Goal: Task Accomplishment & Management: Use online tool/utility

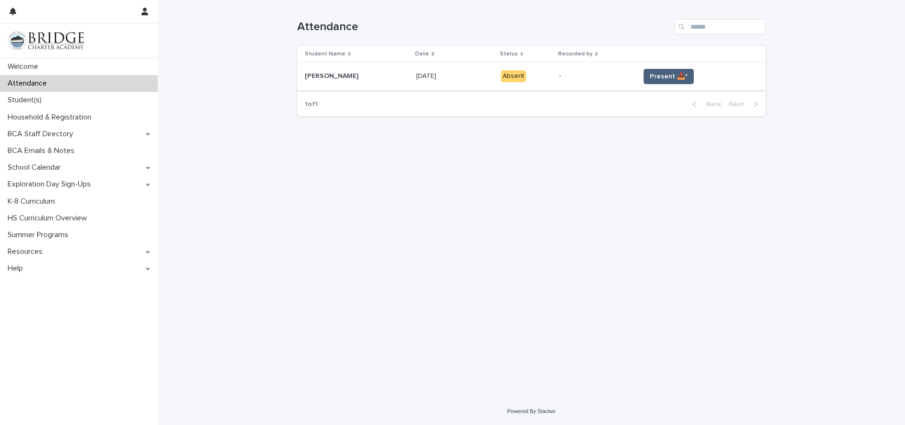
click at [670, 81] on span "Present 📥*" at bounding box center [669, 77] width 38 height 10
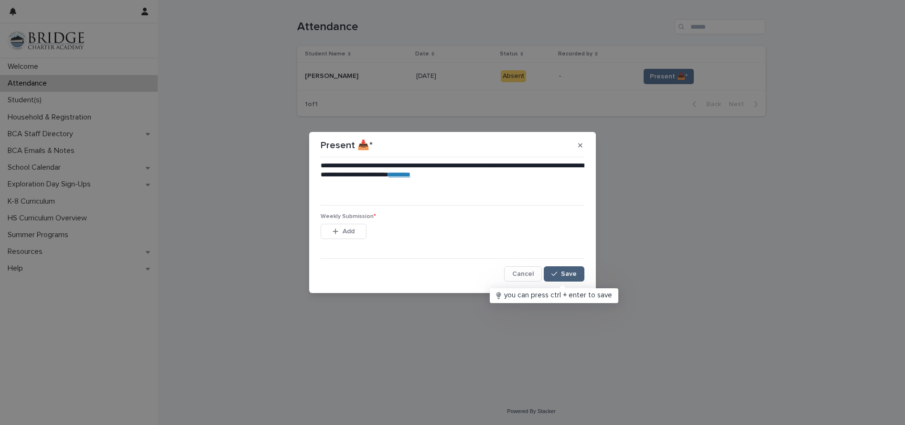
click at [561, 270] on button "Save" at bounding box center [563, 273] width 41 height 15
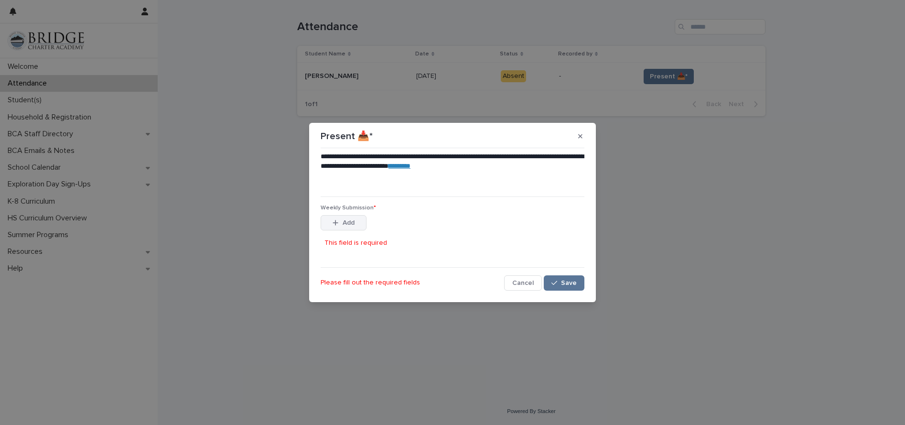
click at [358, 228] on button "Add" at bounding box center [343, 222] width 46 height 15
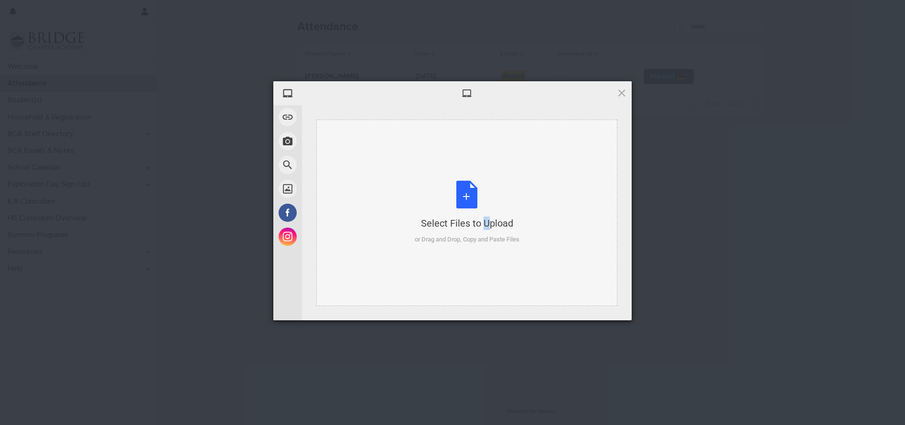
drag, startPoint x: 373, startPoint y: 214, endPoint x: 469, endPoint y: 194, distance: 99.1
click at [469, 194] on div "Select Files to Upload or Drag and Drop, Copy and Paste Files" at bounding box center [467, 213] width 105 height 64
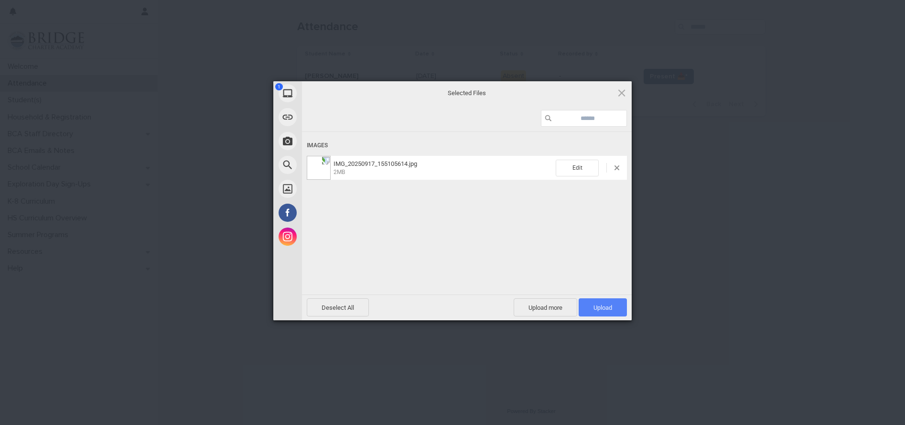
click at [598, 304] on span "Upload 1" at bounding box center [602, 307] width 19 height 7
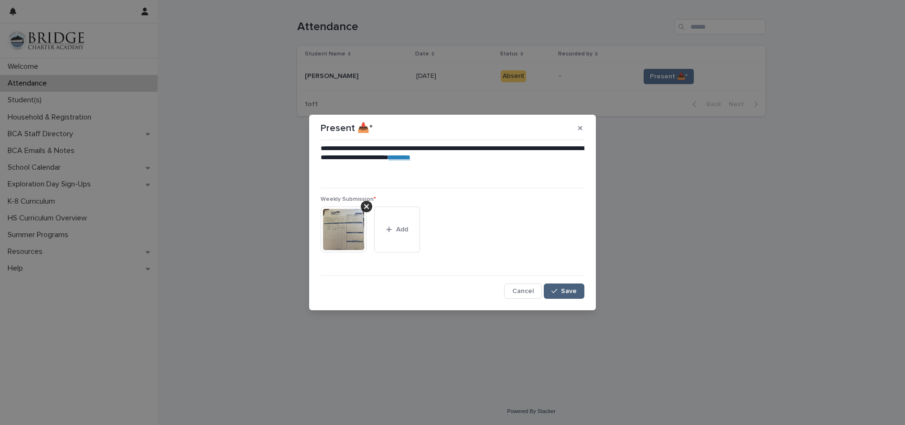
click at [567, 292] on span "Save" at bounding box center [569, 291] width 16 height 7
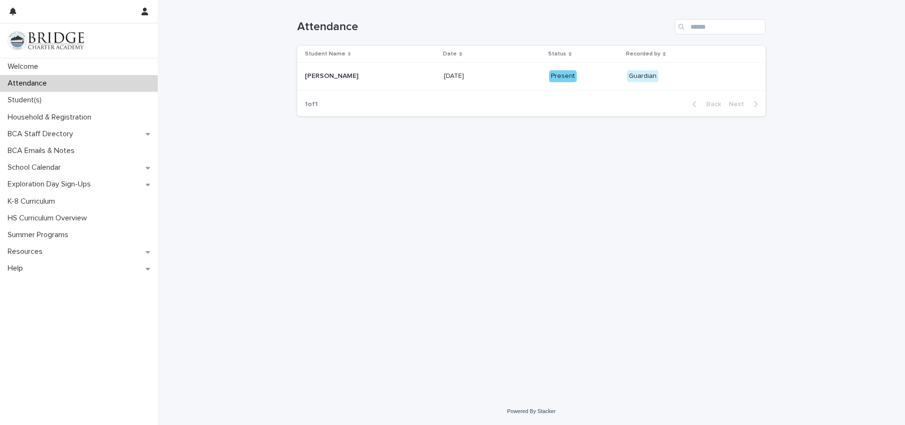
click at [900, 384] on div "Loading... Saving… Loading... Saving… Attendance Student Name Date Status Recor…" at bounding box center [531, 198] width 747 height 397
